Goal: Task Accomplishment & Management: Use online tool/utility

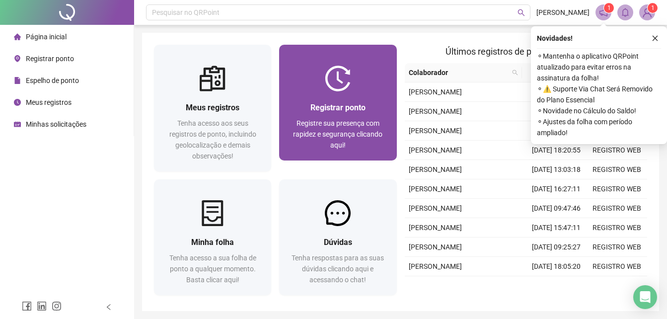
click at [359, 101] on div "Registrar ponto" at bounding box center [337, 107] width 93 height 12
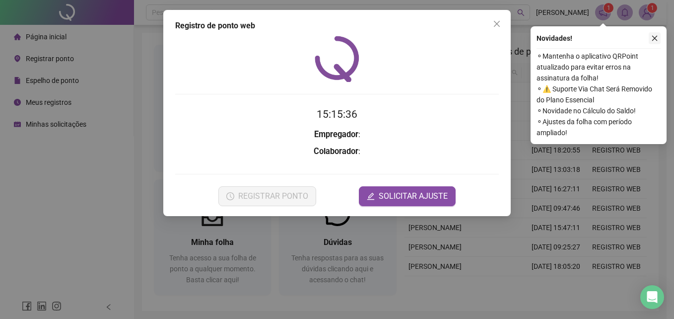
click at [657, 38] on icon "close" at bounding box center [654, 38] width 7 height 7
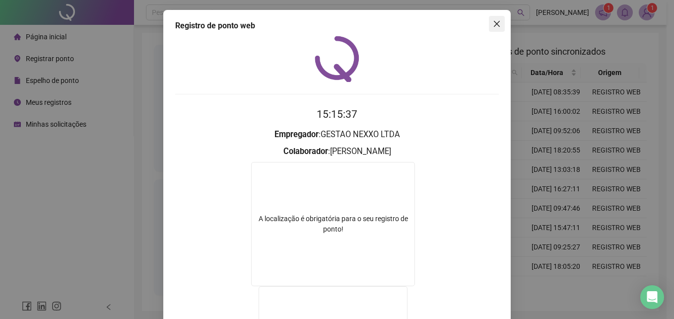
click at [495, 24] on icon "close" at bounding box center [497, 24] width 8 height 8
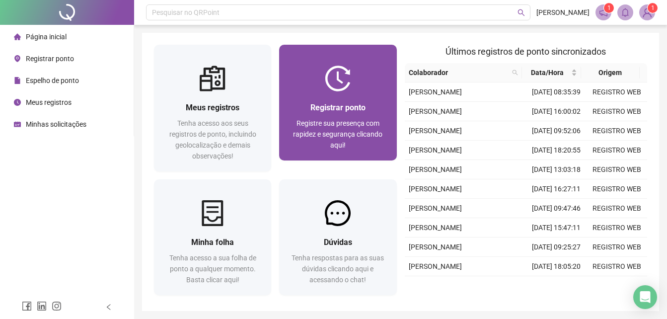
click at [340, 94] on div "Registrar ponto Registre sua presença com rapidez e segurança clicando aqui!" at bounding box center [337, 125] width 117 height 69
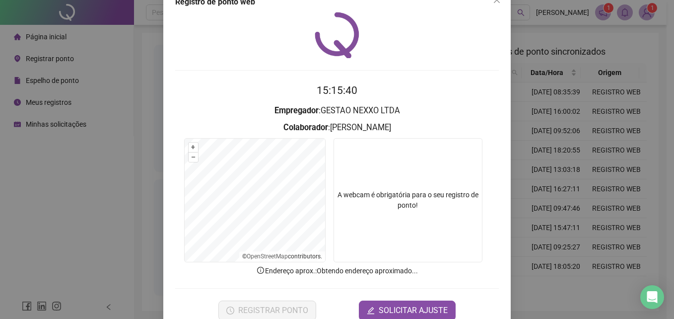
scroll to position [47, 0]
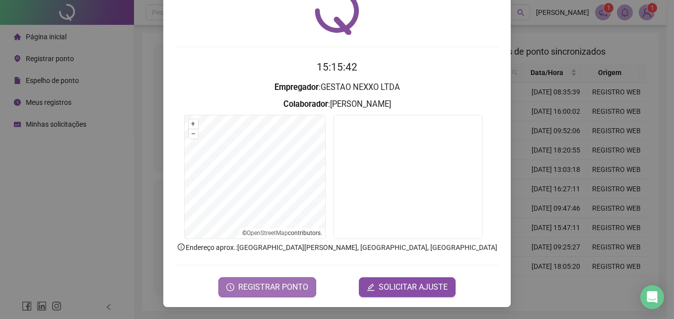
click at [261, 281] on span "REGISTRAR PONTO" at bounding box center [273, 287] width 70 height 12
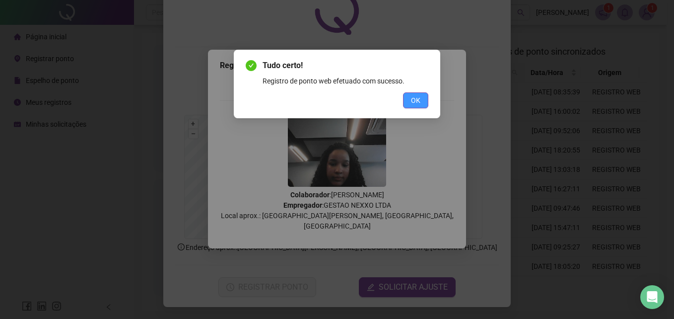
click at [414, 99] on span "OK" at bounding box center [415, 100] width 9 height 11
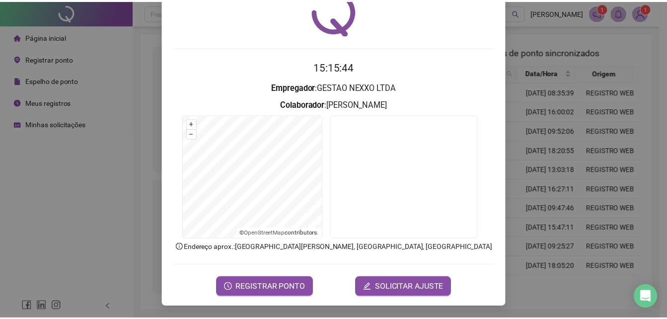
scroll to position [0, 0]
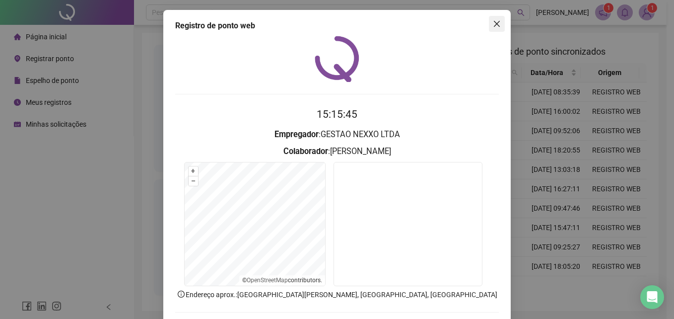
click at [496, 24] on icon "close" at bounding box center [497, 24] width 8 height 8
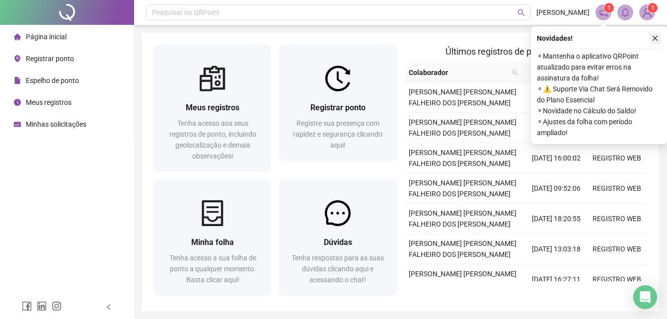
click at [652, 40] on icon "close" at bounding box center [654, 38] width 7 height 7
